Goal: Task Accomplishment & Management: Complete application form

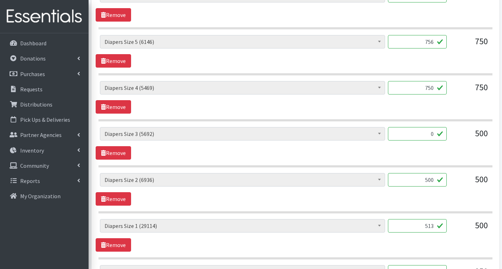
scroll to position [487, 0]
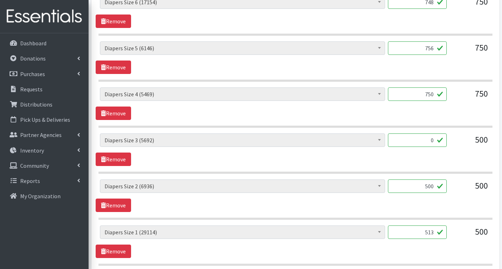
click at [434, 141] on input "0" at bounding box center [417, 140] width 59 height 13
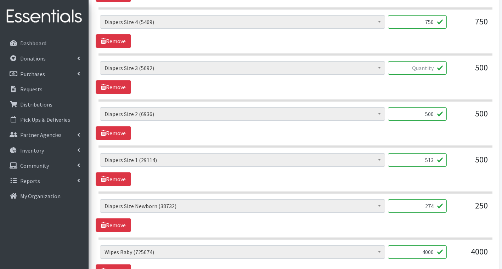
scroll to position [557, 0]
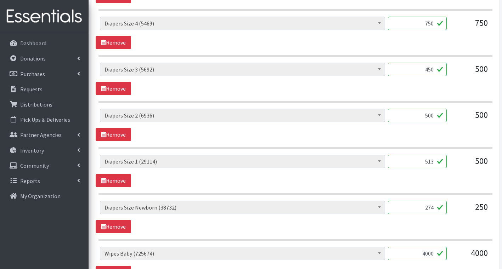
type input "450"
click at [460, 104] on div "# of Children this order will serve (65732) # of Individuals Living in Househol…" at bounding box center [296, 106] width 394 height 640
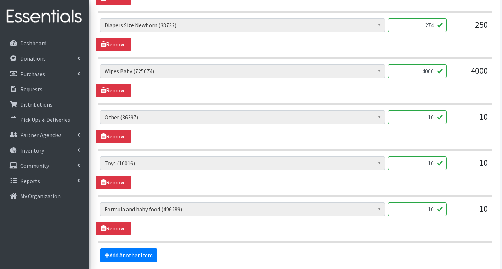
scroll to position [735, 0]
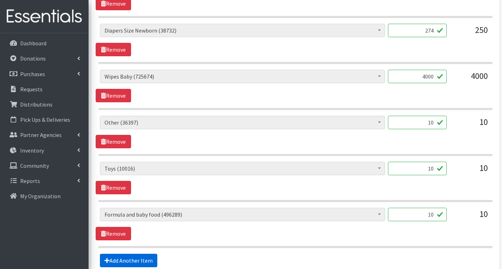
click at [119, 263] on link "Add Another Item" at bounding box center [128, 260] width 57 height 13
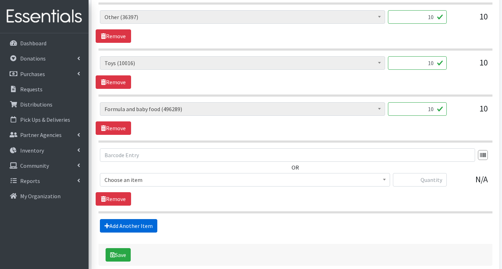
scroll to position [877, 0]
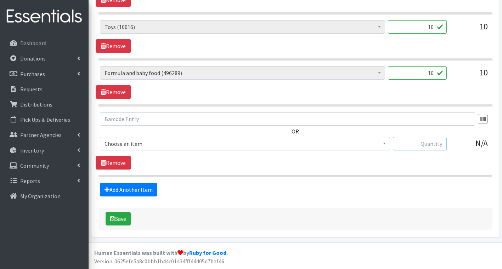
click at [418, 141] on input "text" at bounding box center [420, 143] width 54 height 13
type input "840"
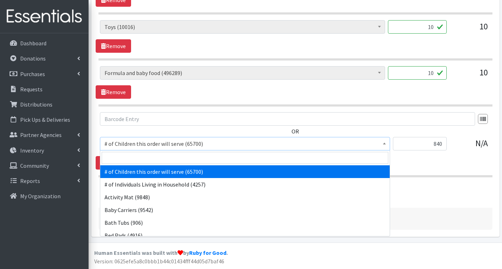
click at [347, 147] on span "# of Children this order will serve (65700)" at bounding box center [245, 144] width 281 height 10
click at [217, 159] on input "search" at bounding box center [245, 158] width 287 height 12
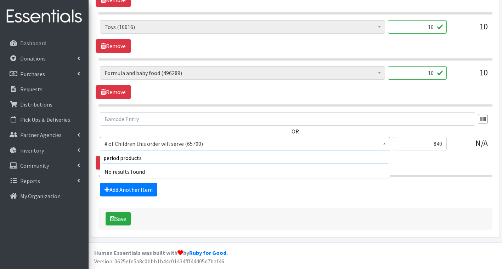
type input "period products"
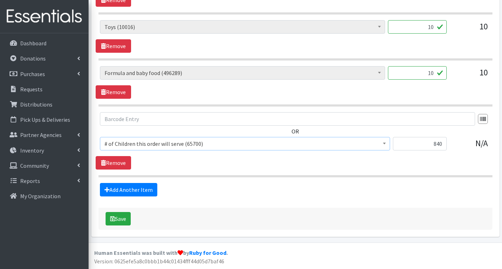
click at [171, 145] on span "# of Children this order will serve (65700)" at bounding box center [245, 144] width 281 height 10
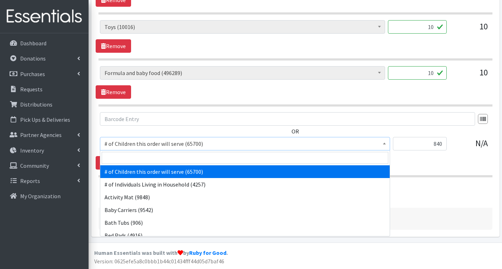
click at [171, 145] on span "# of Children this order will serve (65700)" at bounding box center [245, 144] width 281 height 10
click at [147, 160] on input "search" at bounding box center [245, 158] width 287 height 12
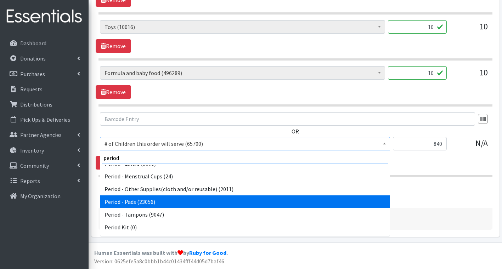
scroll to position [0, 0]
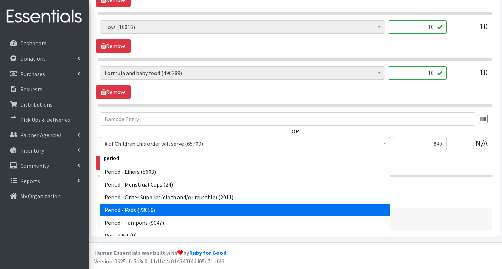
type input "period"
select select "5772"
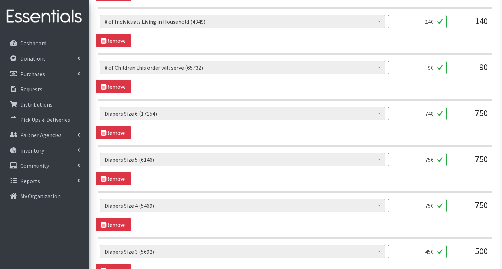
scroll to position [238, 0]
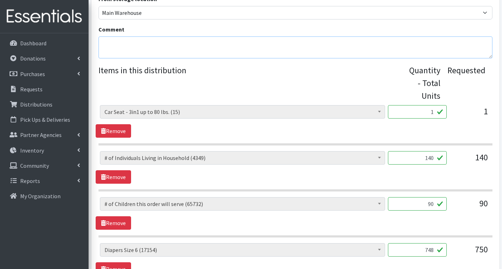
click at [191, 53] on textarea "Comment" at bounding box center [296, 48] width 394 height 22
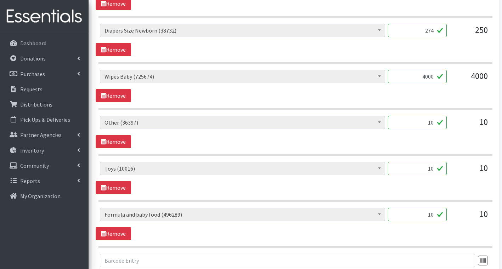
scroll to position [699, 0]
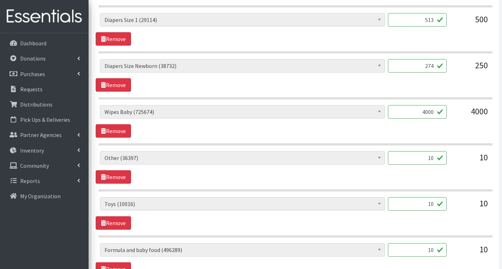
type textarea "Thank you for being our valued partner."
click at [434, 113] on input "4000" at bounding box center [417, 111] width 59 height 13
type input "4"
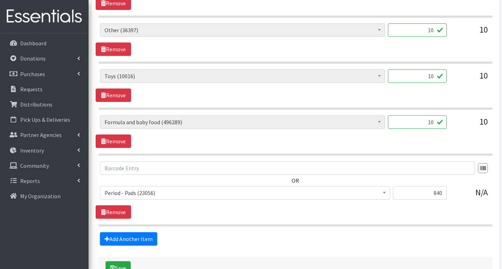
scroll to position [841, 0]
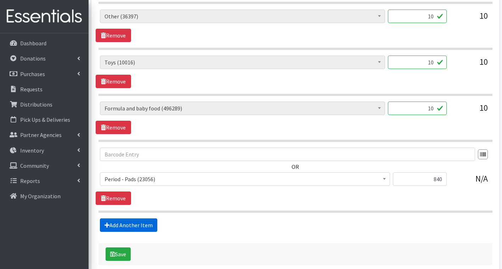
click at [137, 225] on link "Add Another Item" at bounding box center [128, 225] width 57 height 13
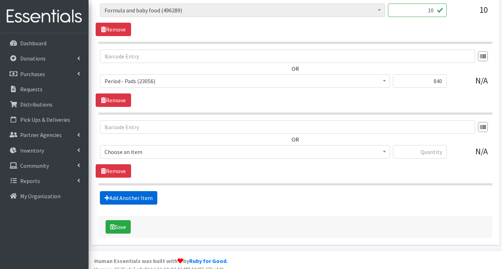
scroll to position [947, 0]
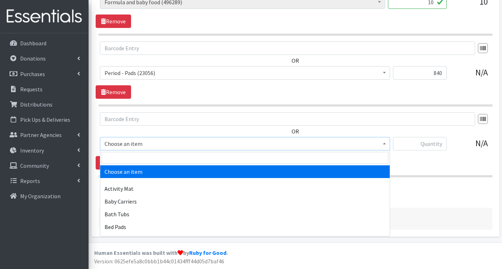
click at [172, 144] on span "Choose an item" at bounding box center [245, 144] width 281 height 10
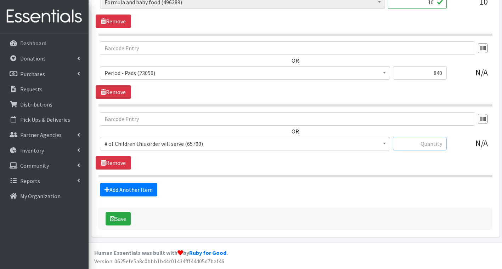
click at [427, 143] on input "text" at bounding box center [420, 143] width 54 height 13
type input "336"
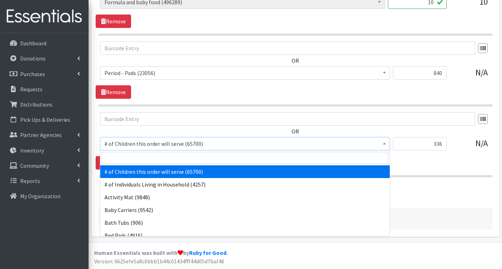
click at [319, 148] on span "# of Children this order will serve (65700)" at bounding box center [245, 144] width 281 height 10
click at [243, 159] on input "search" at bounding box center [245, 158] width 287 height 12
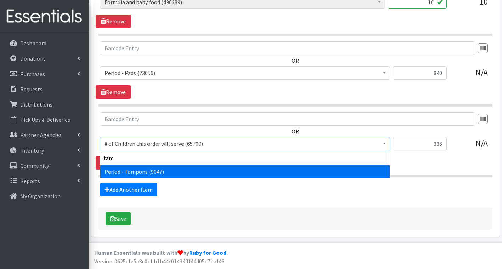
type input "tam"
select select "5773"
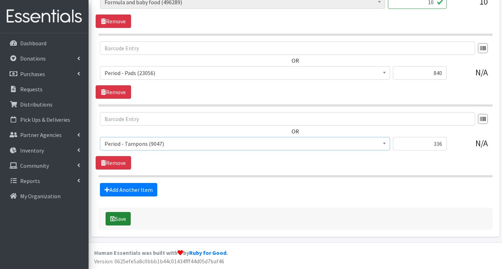
click at [122, 220] on button "Save" at bounding box center [118, 218] width 25 height 13
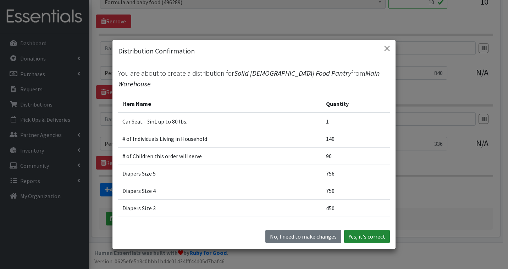
click at [377, 238] on button "Yes, it's correct" at bounding box center [367, 236] width 46 height 13
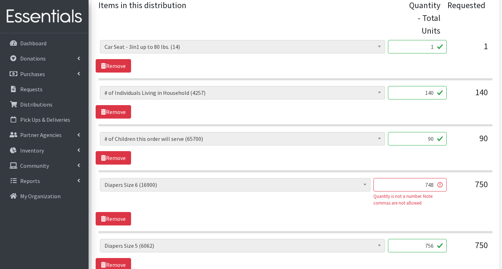
scroll to position [319, 0]
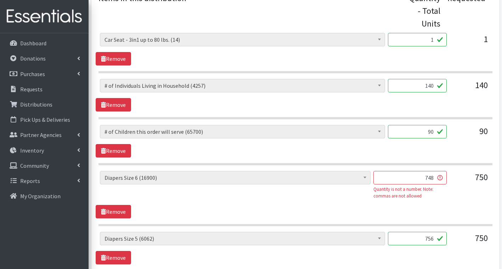
click at [438, 178] on input "748" at bounding box center [410, 177] width 73 height 13
type input "7"
click at [443, 178] on input "748" at bounding box center [410, 177] width 73 height 13
click at [440, 179] on input "748" at bounding box center [410, 177] width 73 height 13
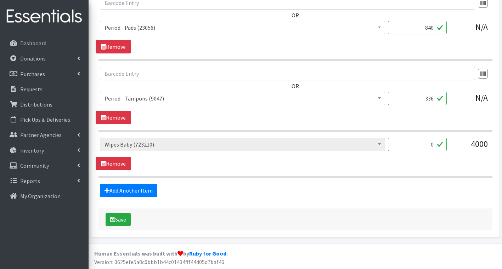
scroll to position [971, 0]
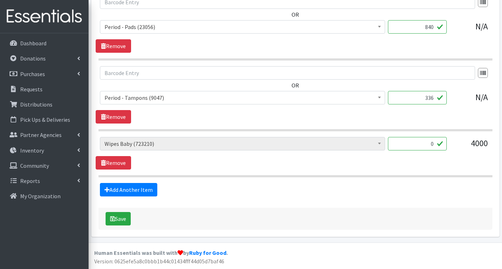
type input "748"
click at [436, 146] on input "0" at bounding box center [417, 143] width 59 height 13
type input "3840"
click at [121, 221] on button "Save" at bounding box center [118, 218] width 25 height 13
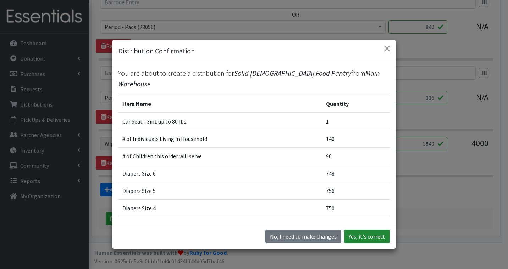
click at [379, 237] on button "Yes, it's correct" at bounding box center [367, 236] width 46 height 13
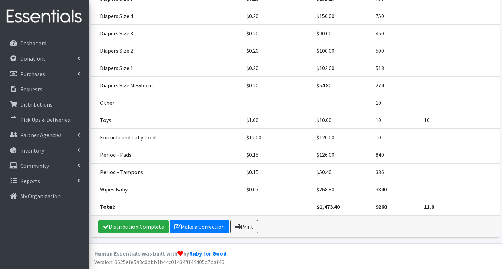
scroll to position [261, 0]
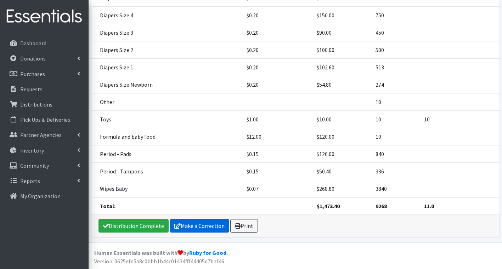
click at [193, 227] on link "Make a Correction" at bounding box center [200, 225] width 60 height 13
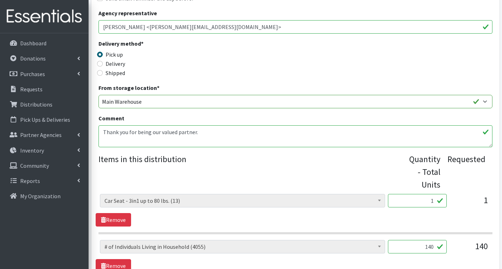
scroll to position [142, 0]
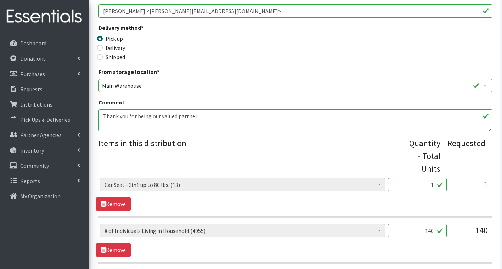
click at [199, 120] on textarea "Thank you for being our valued partner." at bounding box center [296, 121] width 394 height 22
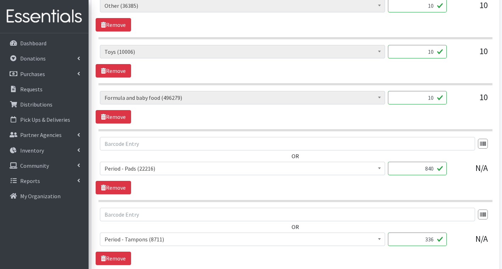
scroll to position [924, 0]
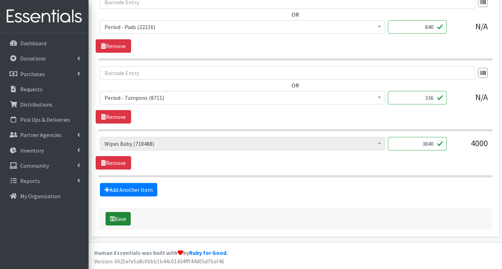
type textarea "Thank you for being our valued partner. email sent to [EMAIL_ADDRESS][DOMAIN_NA…"
click at [124, 219] on button "Save" at bounding box center [118, 218] width 25 height 13
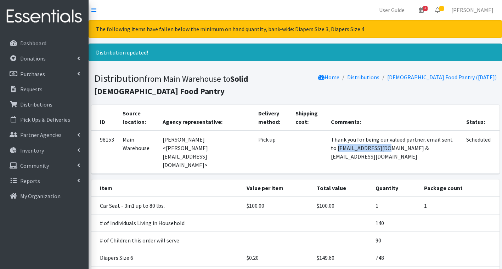
drag, startPoint x: 382, startPoint y: 149, endPoint x: 428, endPoint y: 151, distance: 46.1
click at [428, 151] on td "Thank you for being our valued partner. email sent to [EMAIL_ADDRESS][DOMAIN_NA…" at bounding box center [395, 152] width 136 height 43
copy td "[EMAIL_ADDRESS][DOMAIN_NAME]"
